Goal: Task Accomplishment & Management: Manage account settings

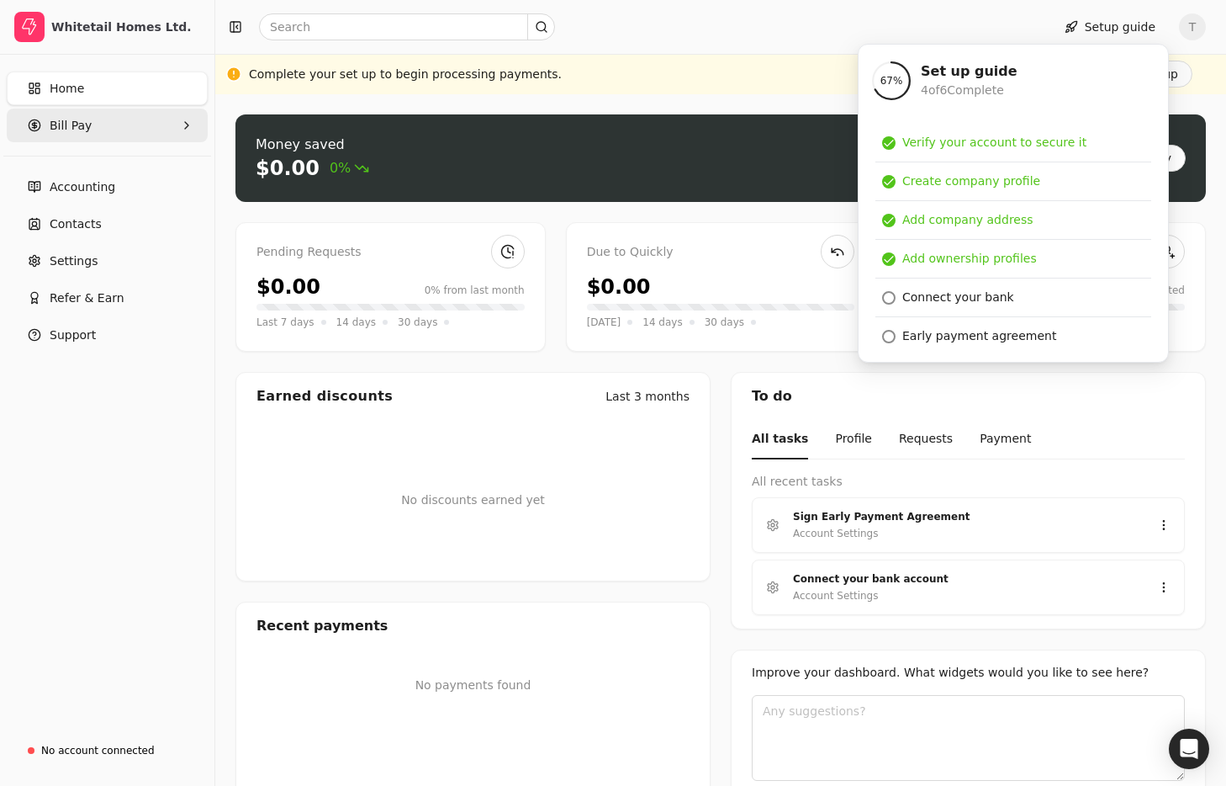
click at [92, 133] on Pay "Bill Pay" at bounding box center [107, 126] width 201 height 34
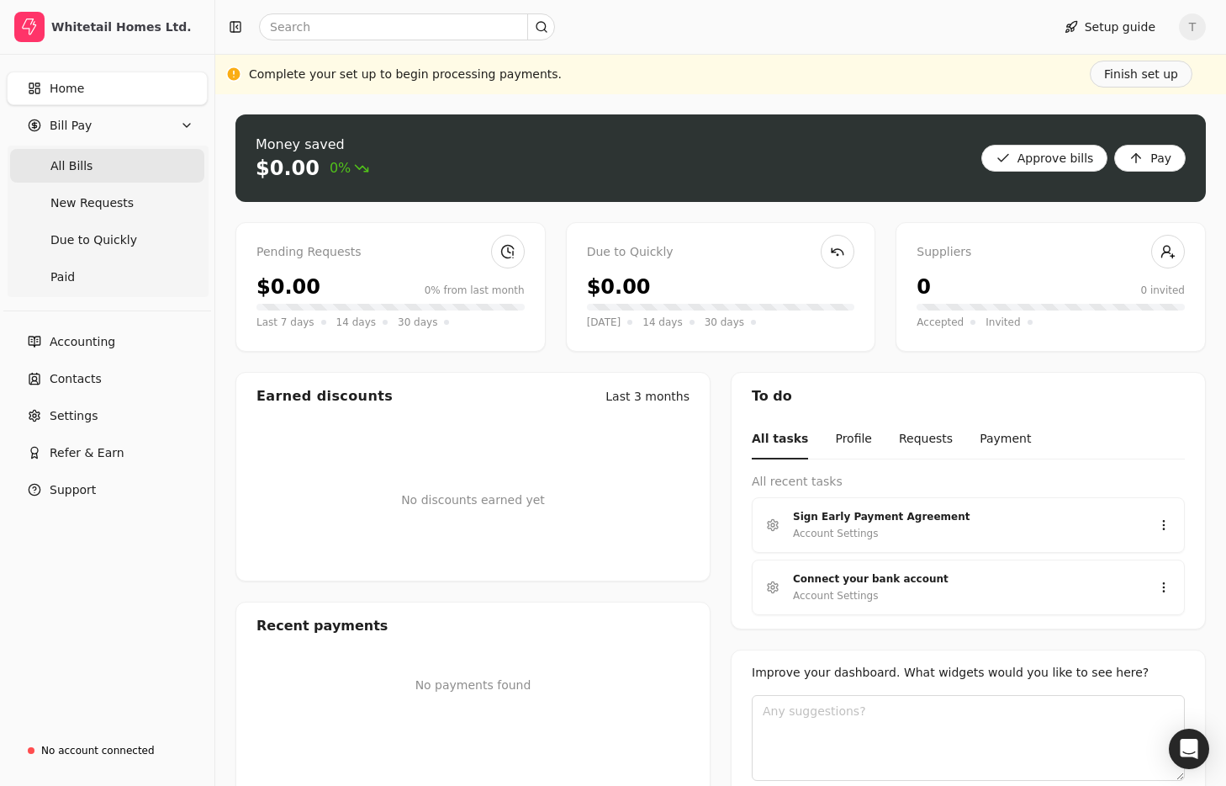
click at [98, 166] on Bills "All Bills" at bounding box center [107, 166] width 194 height 34
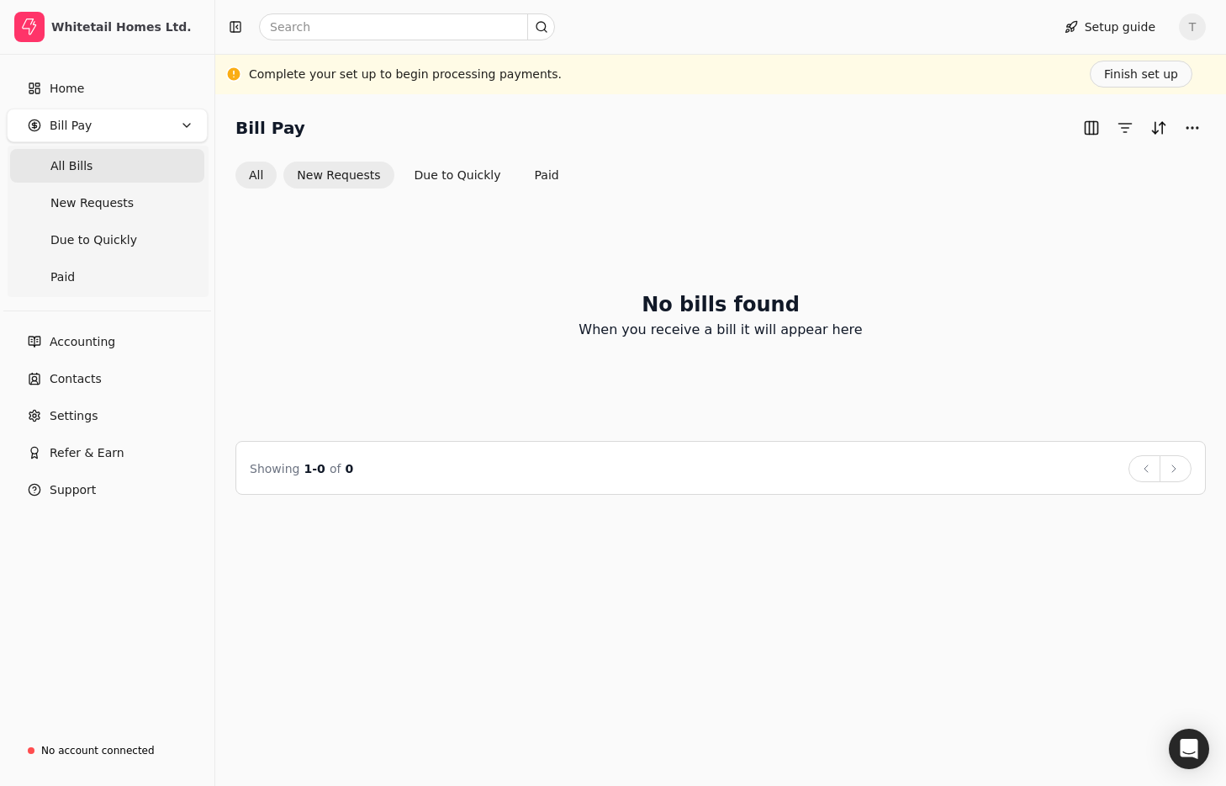
drag, startPoint x: 326, startPoint y: 181, endPoint x: 340, endPoint y: 183, distance: 13.6
click at [326, 181] on button "New Requests" at bounding box center [338, 175] width 110 height 27
click at [106, 168] on Bills "All Bills" at bounding box center [107, 166] width 194 height 34
click at [443, 177] on button "Due to Quickly" at bounding box center [458, 175] width 114 height 27
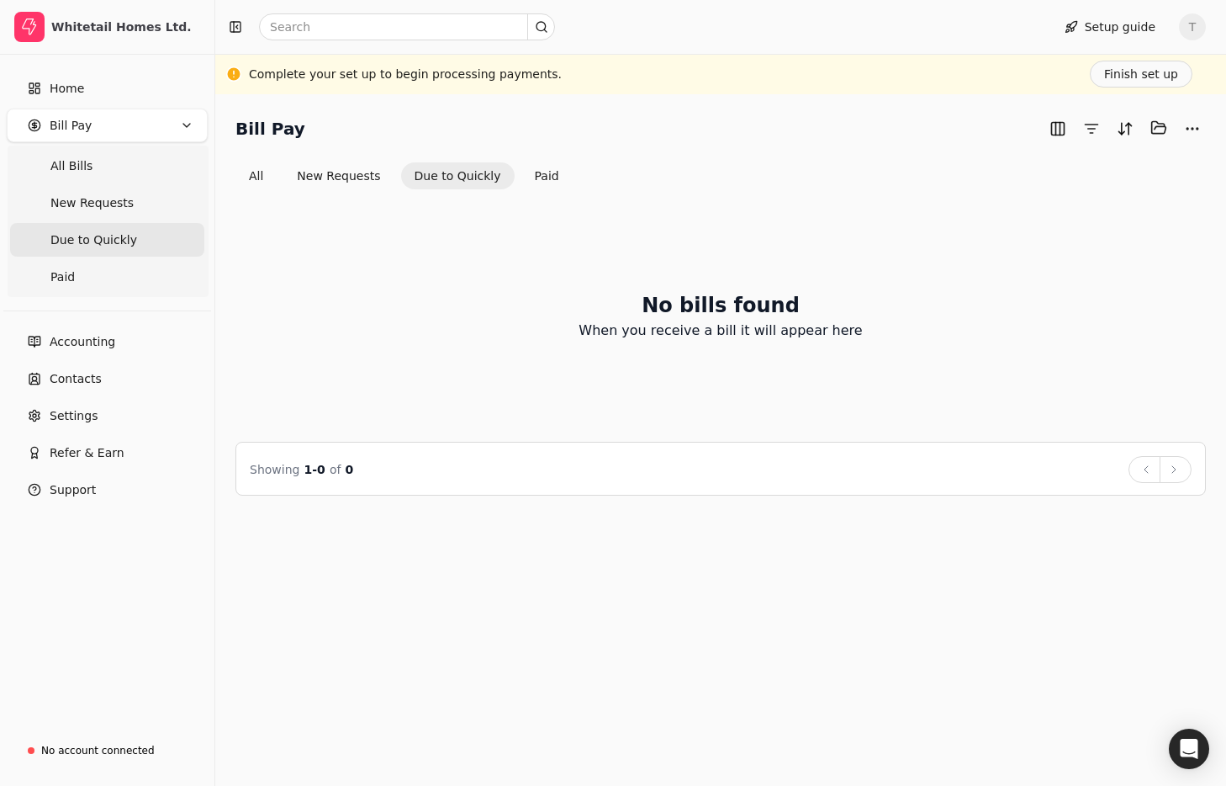
drag, startPoint x: 265, startPoint y: 170, endPoint x: 280, endPoint y: 172, distance: 15.3
click at [265, 170] on button "All" at bounding box center [256, 175] width 41 height 27
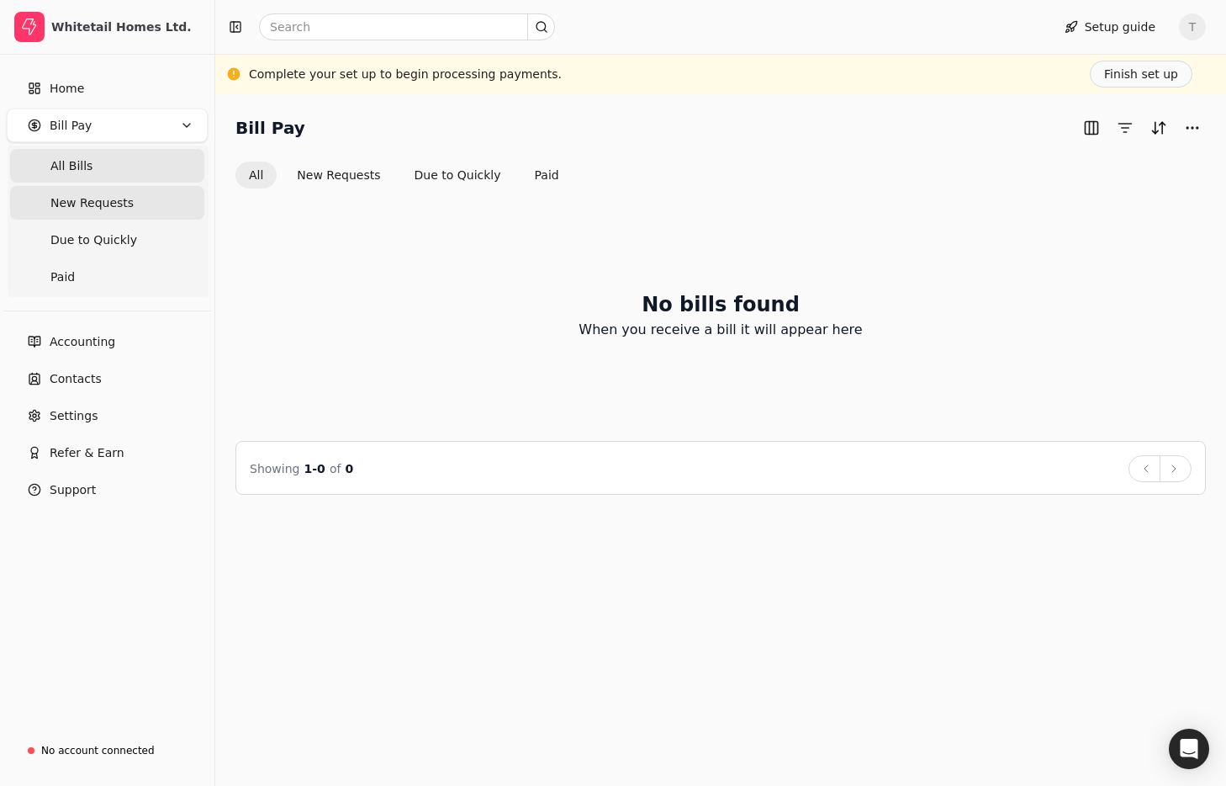
click at [126, 203] on span "New Requests" at bounding box center [91, 203] width 83 height 18
click at [112, 161] on Bills "All Bills" at bounding box center [107, 166] width 194 height 34
click at [106, 376] on link "Contacts" at bounding box center [107, 379] width 201 height 34
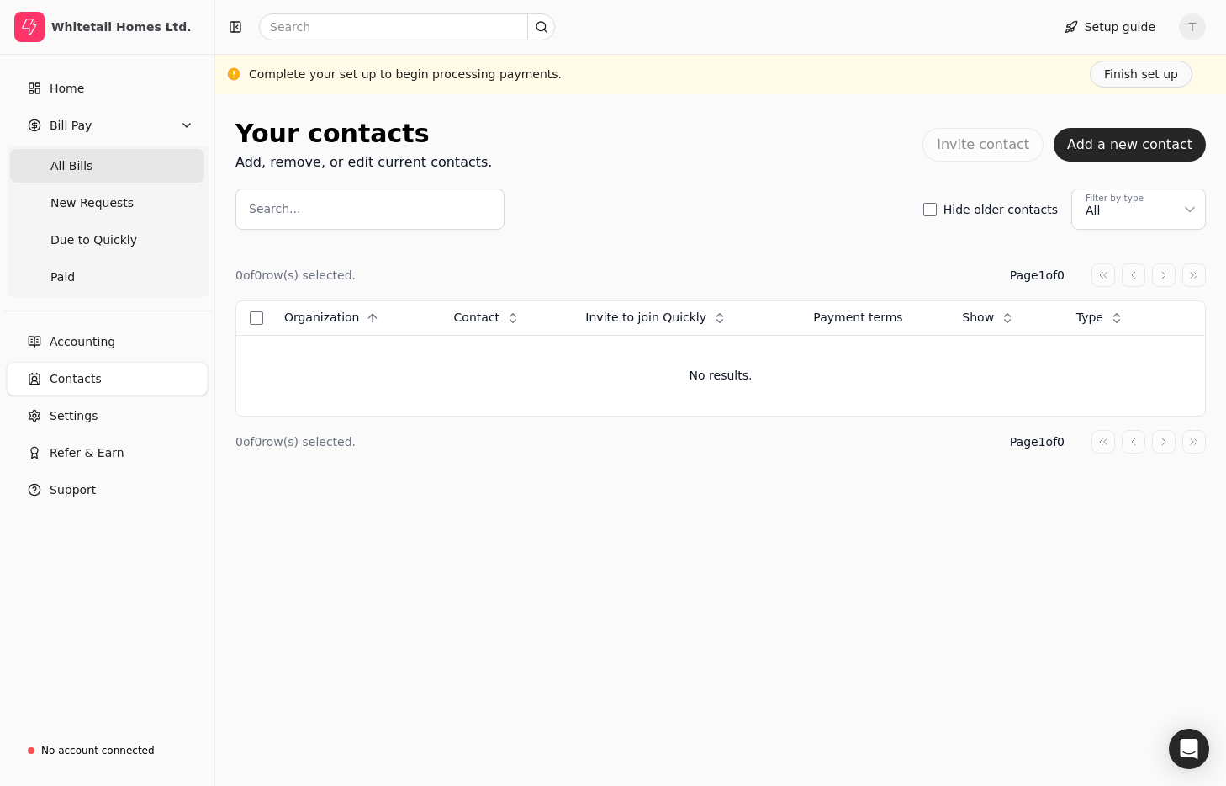
drag, startPoint x: 136, startPoint y: 163, endPoint x: 157, endPoint y: 163, distance: 21.0
click at [137, 163] on Bills "All Bills" at bounding box center [107, 166] width 194 height 34
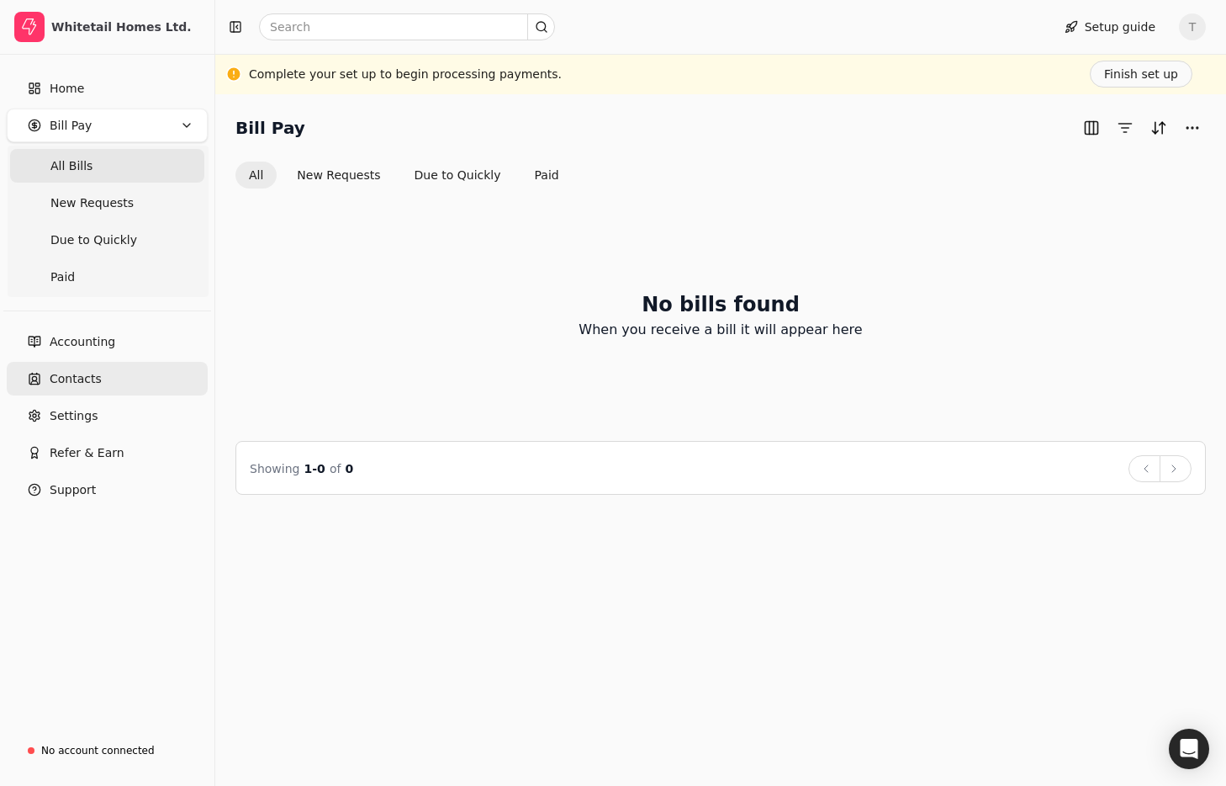
drag, startPoint x: 109, startPoint y: 374, endPoint x: 144, endPoint y: 371, distance: 34.7
click at [109, 374] on link "Contacts" at bounding box center [107, 379] width 201 height 34
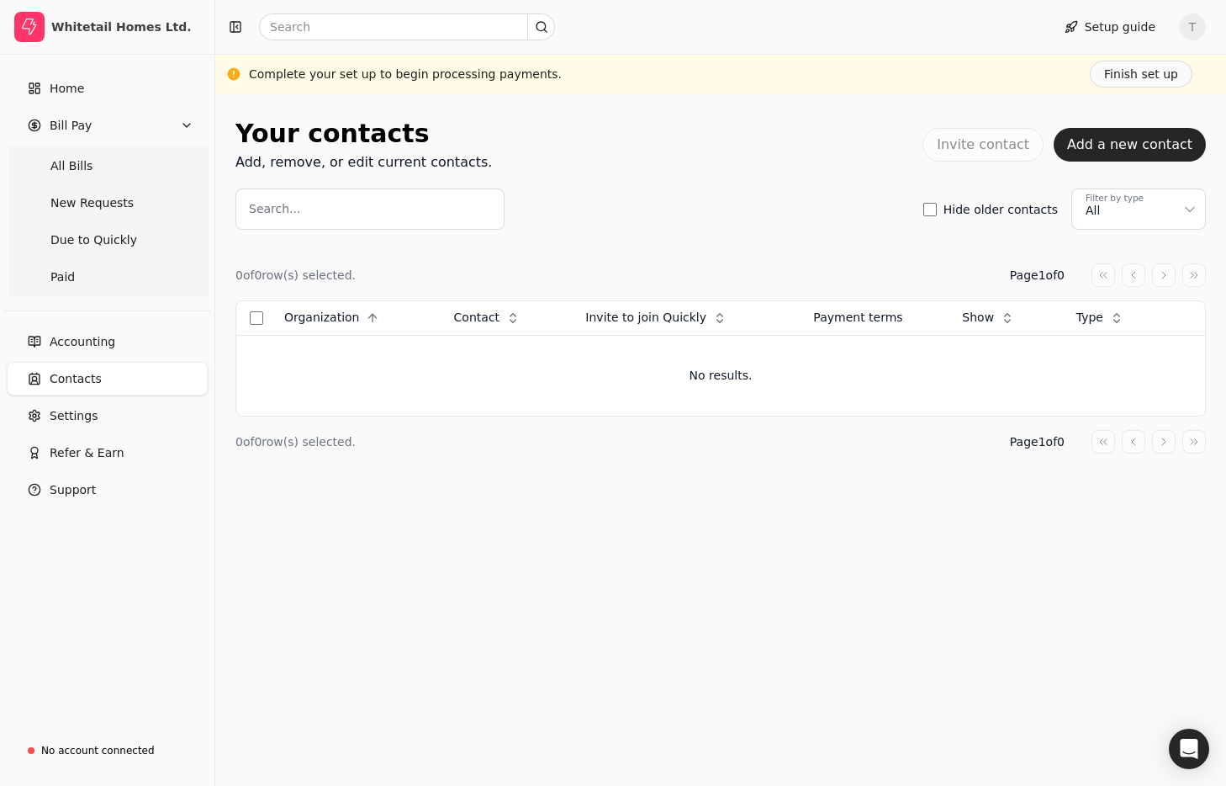
click at [1194, 24] on span "T" at bounding box center [1192, 26] width 27 height 27
click at [1150, 127] on link "Sign Out" at bounding box center [1112, 127] width 182 height 28
